Goal: Entertainment & Leisure: Consume media (video, audio)

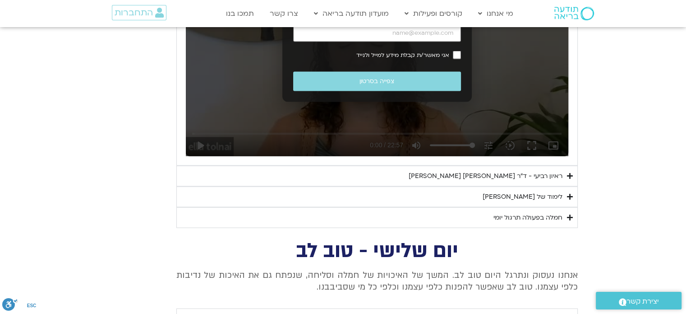
scroll to position [1971, 0]
click at [497, 171] on div "ראיון רביעי - ד"ר [PERSON_NAME] [PERSON_NAME]" at bounding box center [486, 176] width 154 height 11
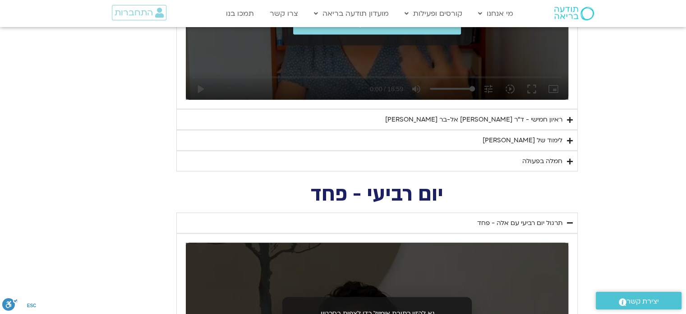
scroll to position [1664, 0]
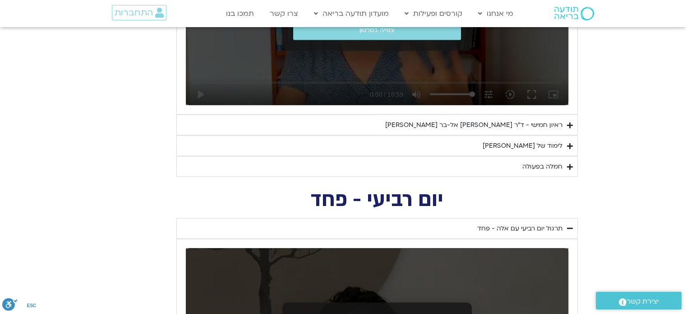
click at [546, 128] on summary "ראיון חמישי - ד"ר [PERSON_NAME] אל-בר [PERSON_NAME]" at bounding box center [377, 124] width 402 height 21
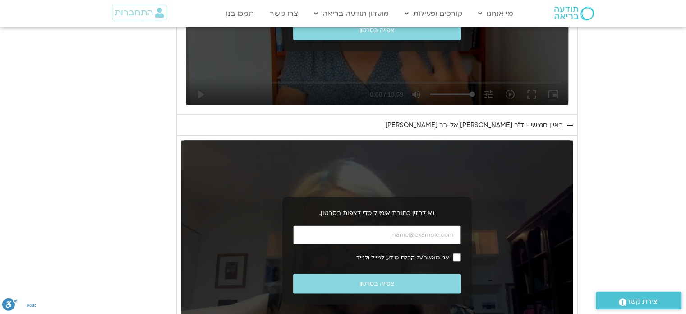
drag, startPoint x: 542, startPoint y: 119, endPoint x: 621, endPoint y: 179, distance: 98.9
click at [621, 179] on section "יום חמישי - אשמה תרגול יום חמישי עם [PERSON_NAME] - אשמה נא להזין כתובת אימייל …" at bounding box center [343, 119] width 686 height 575
click at [406, 236] on input "כתובת אימייל" at bounding box center [377, 234] width 168 height 18
type input "[EMAIL_ADDRESS][DOMAIN_NAME]"
click at [435, 254] on span "אני מאשר/ת קבלת מידע למייל ולנייד" at bounding box center [402, 257] width 93 height 6
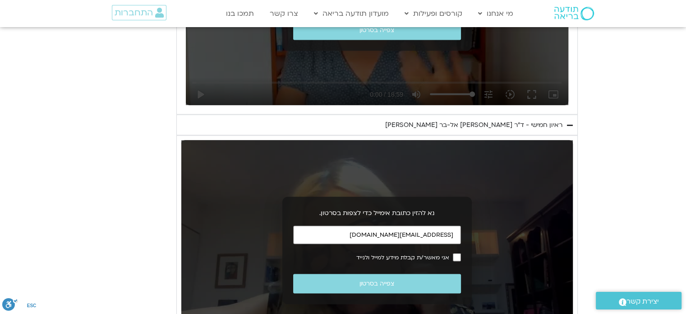
click at [441, 254] on span "אני מאשר/ת קבלת מידע למייל ולנייד" at bounding box center [402, 257] width 93 height 6
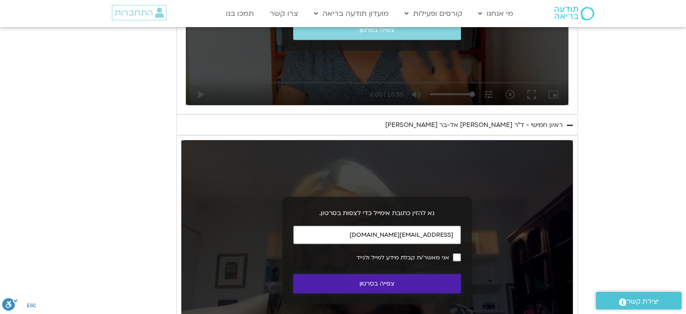
click at [401, 287] on button "צפייה בסרטון" at bounding box center [377, 282] width 168 height 19
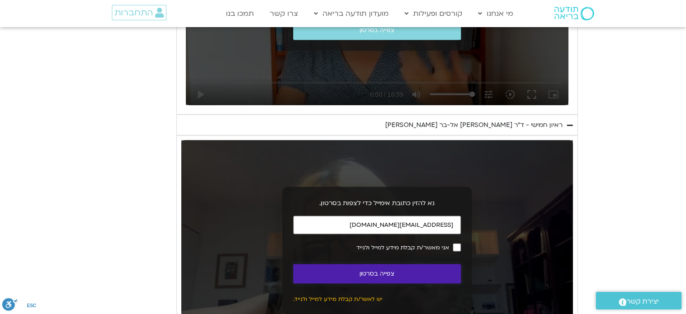
click at [414, 270] on button "צפייה בסרטון" at bounding box center [377, 272] width 168 height 19
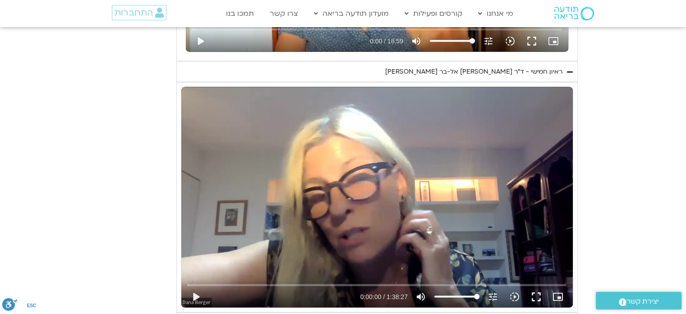
scroll to position [1724, 0]
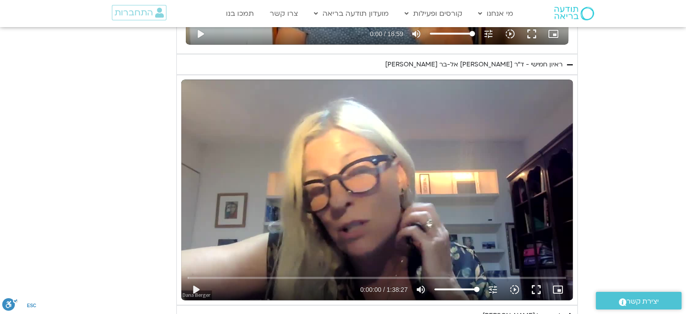
drag, startPoint x: 439, startPoint y: 184, endPoint x: 669, endPoint y: 165, distance: 230.9
click at [669, 165] on section "יום חמישי - אשמה תרגול יום חמישי עם [PERSON_NAME] - אשמה נא להזין כתובת אימייל …" at bounding box center [343, 59] width 686 height 575
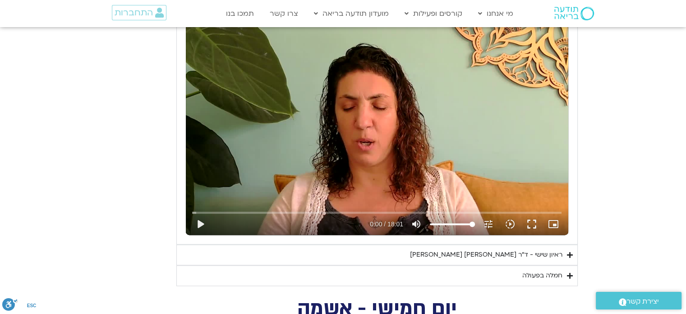
scroll to position [1197, 0]
click at [503, 255] on div "ראיון שישי - ד"ר [PERSON_NAME] [PERSON_NAME]" at bounding box center [486, 254] width 153 height 11
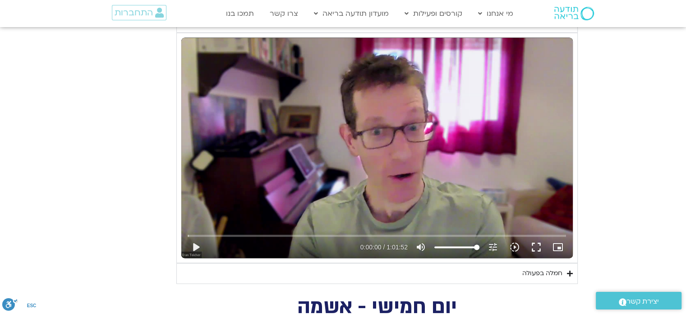
scroll to position [1435, 0]
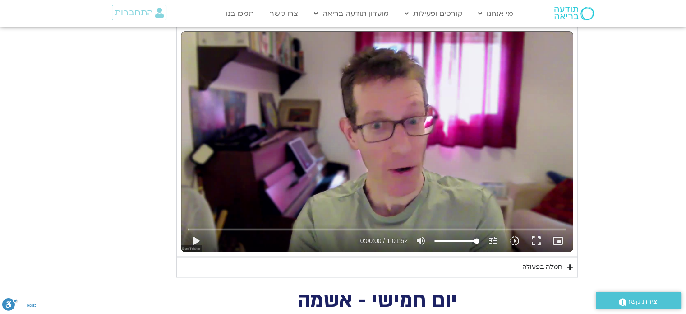
drag, startPoint x: 415, startPoint y: 91, endPoint x: 329, endPoint y: 122, distance: 91.4
drag, startPoint x: 329, startPoint y: 122, endPoint x: 644, endPoint y: 151, distance: 315.8
click at [644, 151] on section "יום שישי - הכרת הטוב תרגול יום שישי עם אלה - הכרת הטוב נא להזין כתובת אימייל כד…" at bounding box center [343, 0] width 686 height 554
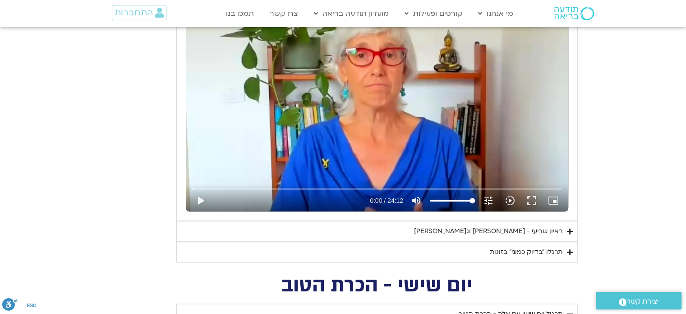
scroll to position [883, 0]
click at [495, 229] on div "ראיון שביעי - [PERSON_NAME] וג[PERSON_NAME]" at bounding box center [488, 231] width 148 height 11
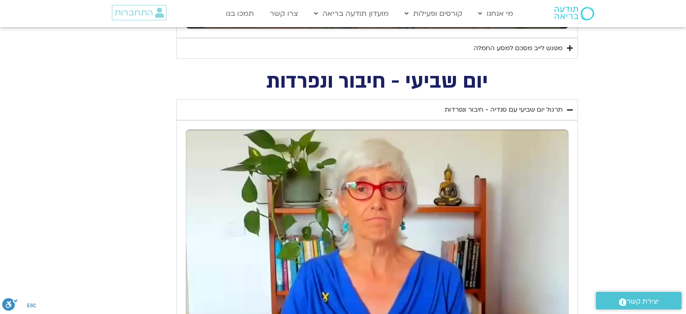
scroll to position [721, 0]
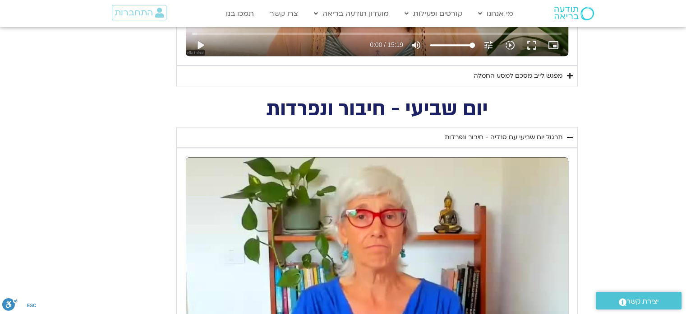
click at [534, 76] on div "מפגש לייב מסכם למסע החמלה" at bounding box center [518, 75] width 89 height 11
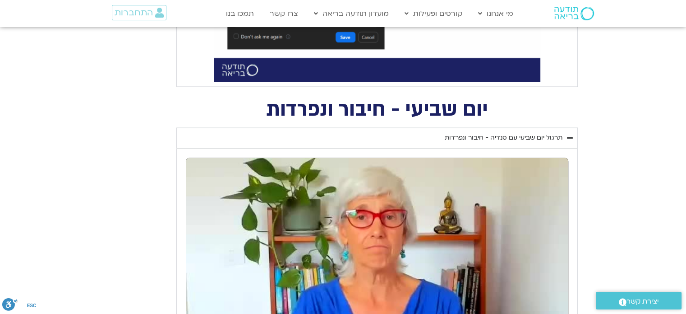
scroll to position [1281, 0]
